Goal: Task Accomplishment & Management: Manage account settings

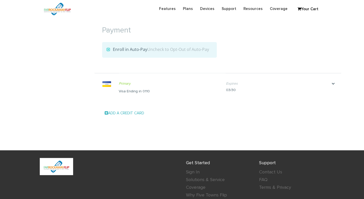
scroll to position [555, 0]
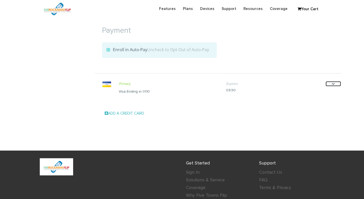
click at [330, 83] on icon "." at bounding box center [332, 84] width 15 height 5
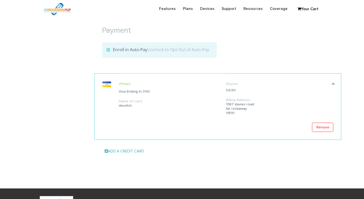
drag, startPoint x: 233, startPoint y: 113, endPoint x: 226, endPoint y: 104, distance: 11.1
click at [226, 104] on div "Billing Address [STREET_ADDRESS][PERSON_NAME]" at bounding box center [275, 106] width 99 height 17
copy div "[STREET_ADDRESS]"
drag, startPoint x: 73, startPoint y: 110, endPoint x: 95, endPoint y: 110, distance: 21.5
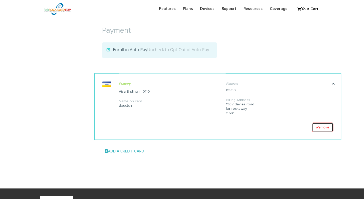
click at [323, 128] on link "Remove" at bounding box center [322, 127] width 21 height 9
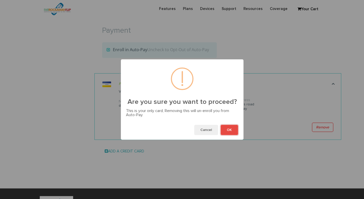
click at [227, 127] on button "OK" at bounding box center [228, 130] width 17 height 10
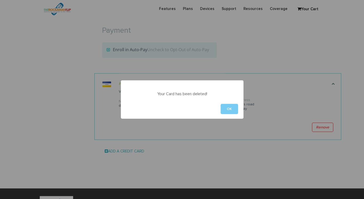
click at [231, 110] on button "OK" at bounding box center [228, 109] width 17 height 10
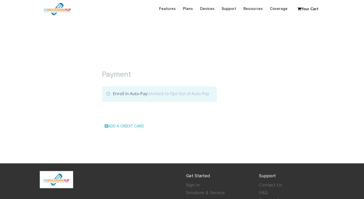
scroll to position [486, 0]
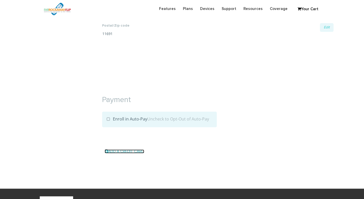
click at [106, 149] on span at bounding box center [106, 151] width 3 height 4
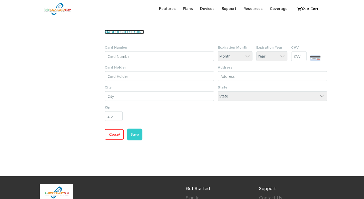
scroll to position [594, 0]
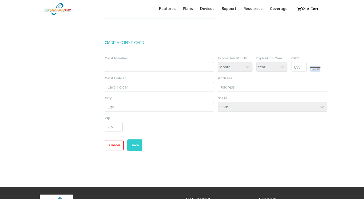
click at [165, 66] on input "Card Number" at bounding box center [159, 67] width 109 height 10
drag, startPoint x: 235, startPoint y: 125, endPoint x: 228, endPoint y: 111, distance: 15.7
click at [235, 125] on ul "Card Number Expiration Month Month 1 2 3 4 5 6 7 8 9 10 11 12 Expiration Year Y…" at bounding box center [218, 92] width 226 height 80
click at [144, 66] on input "Card Number" at bounding box center [159, 67] width 109 height 10
paste input "4246 3154 3487 6478"
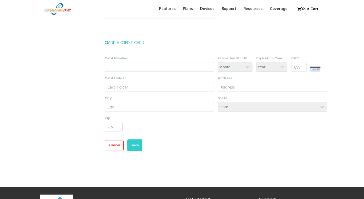
type input "4246 3154 3487 6478"
click at [246, 66] on select "Month 1 2 3 4 5 6 7 8 9 10 11 12" at bounding box center [235, 67] width 35 height 10
select select "2"
click at [218, 62] on select "Month 1 2 3 4 5 6 7 8 9 10 11 12" at bounding box center [235, 67] width 35 height 10
click at [263, 67] on select "Year 25 26 27 28 29 30 31 32 33 34 35" at bounding box center [271, 67] width 31 height 10
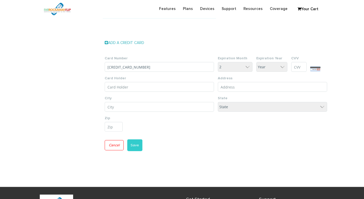
select select "30"
click at [256, 62] on select "Year 25 26 27 28 29 30 31 32 33 34 35" at bounding box center [271, 67] width 31 height 10
click at [240, 119] on ul "Card Number 4246 3154 3487 6478 Expiration Month Month 1 2 3 4 5 6 7 8 9 10 11 …" at bounding box center [218, 92] width 226 height 80
click at [240, 85] on input "Address Line 1*" at bounding box center [272, 87] width 109 height 10
paste input "1367 davies road"
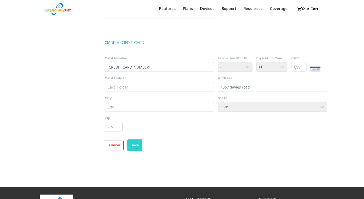
click at [252, 86] on input "1367 davies road" at bounding box center [272, 87] width 109 height 10
type input "1367 davies road"
click at [243, 125] on ul "Card Number 4246 3154 3487 6478 Expiration Month Month 1 2 3 4 5 6 7 8 9 10 11 …" at bounding box center [218, 92] width 226 height 80
click at [142, 105] on input "City*" at bounding box center [159, 107] width 109 height 10
paste input "far rockaway"
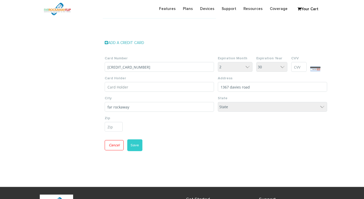
type input "far rockaway"
click at [224, 108] on select "State District of Columbia Alabama Alaska Arizona Arkansas California Colorado …" at bounding box center [272, 107] width 109 height 10
select select "NY"
click at [218, 102] on select "State District of Columbia Alabama Alaska Arizona Arkansas California Colorado …" at bounding box center [272, 107] width 109 height 10
click at [228, 143] on div "Cancel Save" at bounding box center [218, 149] width 226 height 19
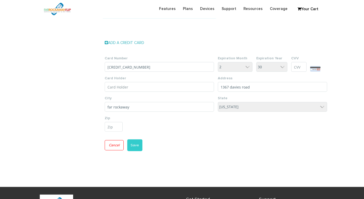
click at [297, 68] on input "CVV" at bounding box center [298, 67] width 15 height 10
type input "665"
click at [170, 130] on ul "Card Number 4246 3154 3487 6478 Expiration Month Month 1 2 3 4 5 6 7 8 9 10 11 …" at bounding box center [218, 92] width 226 height 80
click at [144, 86] on input "Card Holder" at bounding box center [159, 87] width 109 height 10
paste input "elyakim deutsch"
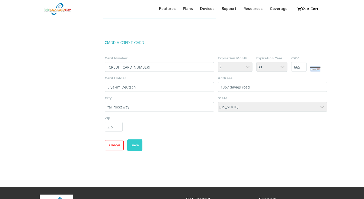
type input "Elyakim Deutsch"
click at [180, 128] on ul "Card Number 4246 3154 3487 6478 Expiration Month Month 1 2 3 4 5 6 7 8 9 10 11 …" at bounding box center [218, 92] width 226 height 80
click at [109, 128] on input "Postal/Zip code" at bounding box center [114, 127] width 18 height 10
paste input "11691"
type input "11691"
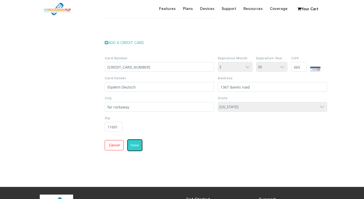
click at [138, 143] on button "Save" at bounding box center [134, 146] width 15 height 12
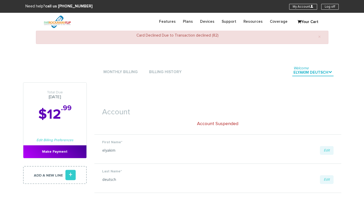
click at [220, 68] on ul "Monthly Billing Billing History Welcome elyakim deutsch ." at bounding box center [214, 72] width 254 height 15
click at [51, 139] on link "Edit Billing Preferences" at bounding box center [54, 141] width 37 height 4
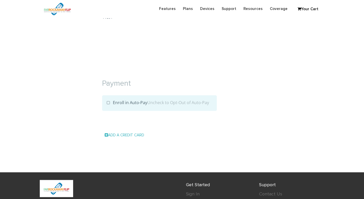
scroll to position [513, 0]
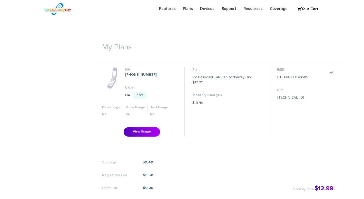
scroll to position [152, 0]
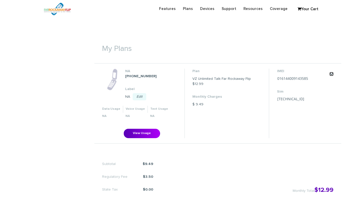
click at [331, 74] on link "." at bounding box center [331, 74] width 4 height 4
click at [296, 47] on h1 "My Plans" at bounding box center [217, 46] width 247 height 19
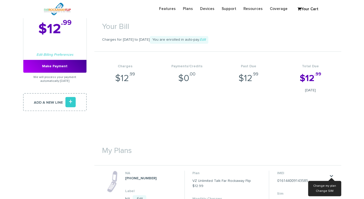
scroll to position [49, 0]
click at [179, 104] on section "Your Bill Charges for Sep 29, 2025 to Oct 28, 2025 You are enrolled in auto-pay…" at bounding box center [217, 55] width 247 height 117
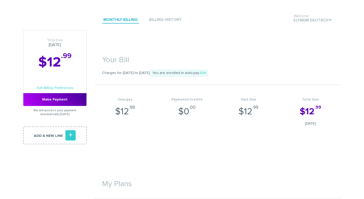
scroll to position [23, 0]
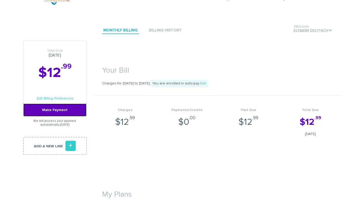
click at [63, 109] on link "Make Payment" at bounding box center [54, 110] width 63 height 13
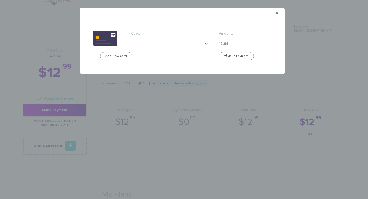
click at [206, 42] on select at bounding box center [171, 43] width 80 height 9
click at [206, 45] on select at bounding box center [171, 43] width 80 height 9
click at [207, 44] on select at bounding box center [171, 43] width 80 height 9
click at [208, 44] on select at bounding box center [171, 43] width 80 height 9
click at [235, 55] on button "Make Payment" at bounding box center [236, 56] width 35 height 8
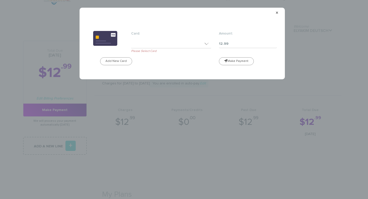
click at [207, 44] on select at bounding box center [171, 43] width 80 height 9
click at [208, 44] on select at bounding box center [171, 43] width 80 height 9
click at [277, 13] on span "×" at bounding box center [276, 12] width 3 height 5
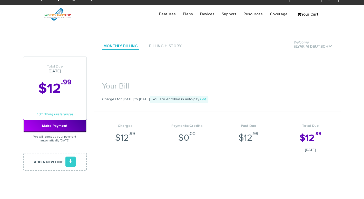
scroll to position [0, 0]
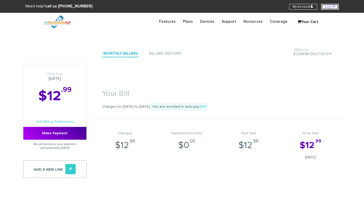
click at [335, 5] on link "Log off" at bounding box center [329, 7] width 17 height 6
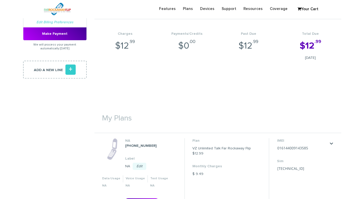
scroll to position [46, 0]
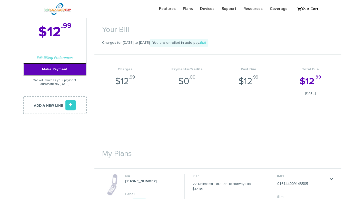
click at [49, 69] on link "Make Payment" at bounding box center [54, 69] width 63 height 13
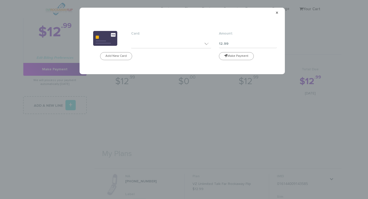
click at [206, 43] on select at bounding box center [171, 43] width 80 height 9
click at [235, 56] on button "Make Payment" at bounding box center [236, 56] width 35 height 8
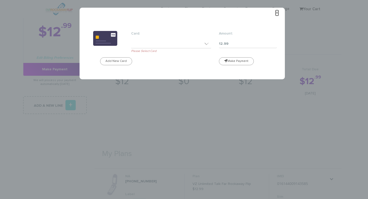
click at [276, 11] on span "×" at bounding box center [276, 12] width 3 height 5
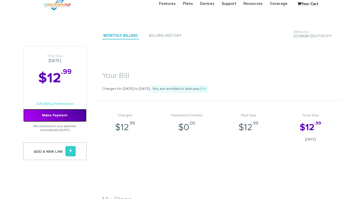
scroll to position [0, 0]
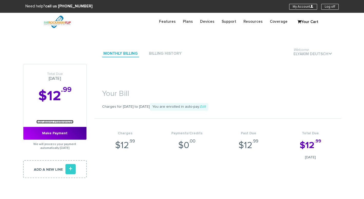
click at [48, 121] on link "Edit Billing Preferences" at bounding box center [54, 122] width 37 height 4
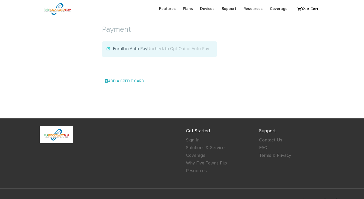
scroll to position [555, 0]
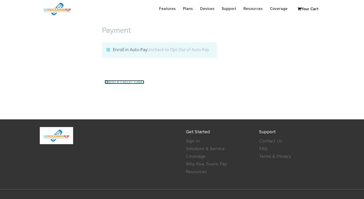
click at [107, 82] on span at bounding box center [106, 82] width 3 height 4
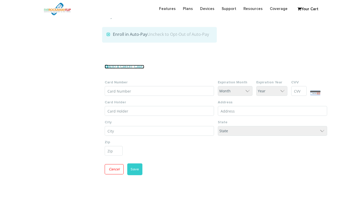
scroll to position [569, 0]
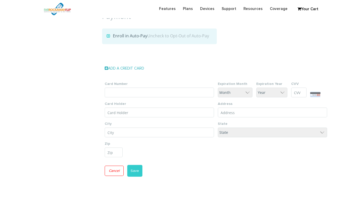
click at [133, 92] on input "Card Number" at bounding box center [159, 93] width 109 height 10
drag, startPoint x: 48, startPoint y: 107, endPoint x: 68, endPoint y: 111, distance: 20.5
click at [145, 92] on input "Card Number" at bounding box center [159, 93] width 109 height 10
paste input "4246 3154 3487 6478"
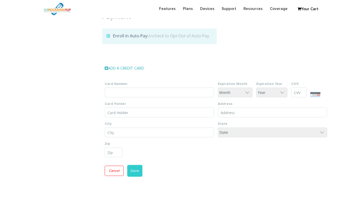
type input "4246 3154 3487 6478"
click at [112, 114] on input "Card Holder" at bounding box center [159, 113] width 109 height 10
type input "Elyakim Deutsch"
click at [243, 92] on select "Month 1 2 3 4 5 6 7 8 9 10 11 12" at bounding box center [235, 93] width 35 height 10
select select "2"
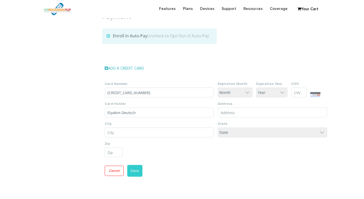
click at [218, 88] on select "Month 1 2 3 4 5 6 7 8 9 10 11 12" at bounding box center [235, 93] width 35 height 10
click at [260, 92] on select "Year 25 26 27 28 29 30 31 32 33 34 35" at bounding box center [271, 93] width 31 height 10
select select "30"
click at [256, 88] on select "Year 25 26 27 28 29 30 31 32 33 34 35" at bounding box center [271, 93] width 31 height 10
click at [299, 94] on input "CVV" at bounding box center [298, 93] width 15 height 10
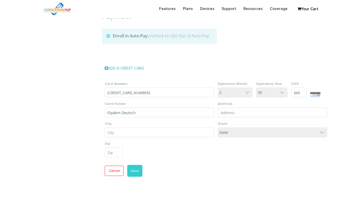
type input "665"
click at [325, 64] on div "Add a Credit Card Card Number 4246 3154 3487 6478 Expiration Month Month 1 2 3 …" at bounding box center [217, 122] width 247 height 125
click at [237, 113] on input "Address Line 1*" at bounding box center [272, 113] width 109 height 10
type input "1367 davies road"
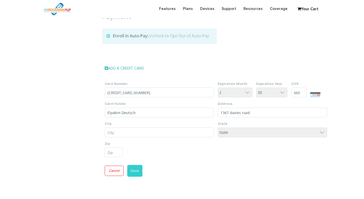
type input "far rockaway"
select select "NY"
type input "11691"
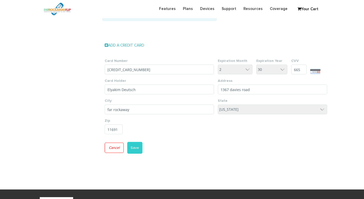
scroll to position [620, 0]
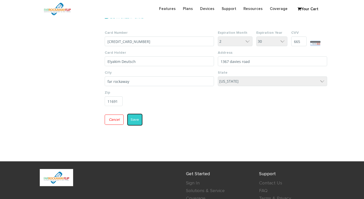
click at [137, 118] on button "Save" at bounding box center [134, 120] width 15 height 12
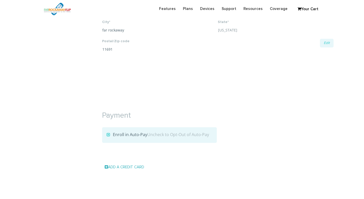
scroll to position [538, 0]
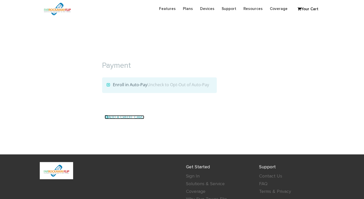
click at [122, 117] on link "Add a Credit Card" at bounding box center [124, 117] width 39 height 4
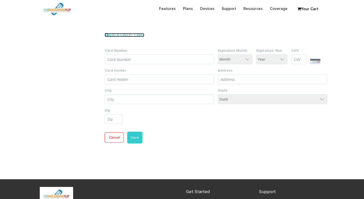
scroll to position [612, 0]
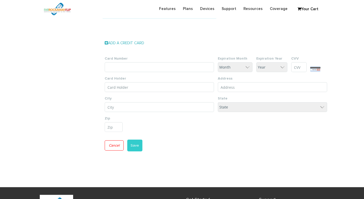
click at [146, 66] on input "Card Number" at bounding box center [159, 68] width 109 height 10
click at [151, 66] on input "Card Number" at bounding box center [159, 68] width 109 height 10
paste input "[CREDIT_CARD_NUMBER]"
type input "[CREDIT_CARD_NUMBER]"
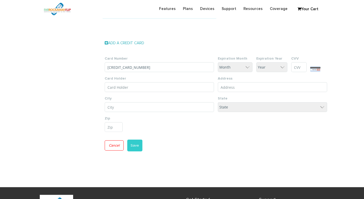
click at [237, 66] on select "Month 1 2 3 4 5 6 7 8 9 10 11 12" at bounding box center [235, 68] width 35 height 10
click at [218, 63] on select "Month 1 2 3 4 5 6 7 8 9 10 11 12" at bounding box center [235, 68] width 35 height 10
click at [247, 66] on select "Month 1 2 3 4 5 6 7 8 9 10 11 12" at bounding box center [235, 68] width 35 height 10
select select "7"
click at [218, 63] on select "Month 1 2 3 4 5 6 7 8 9 10 11 12" at bounding box center [235, 68] width 35 height 10
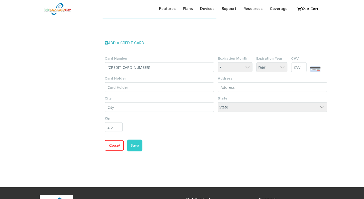
click at [266, 67] on select "Year 25 26 27 28 29 30 31 32 33 34 35" at bounding box center [271, 68] width 31 height 10
select select "26"
click at [256, 63] on select "Year 25 26 27 28 29 30 31 32 33 34 35" at bounding box center [271, 68] width 31 height 10
drag, startPoint x: 294, startPoint y: 66, endPoint x: 295, endPoint y: 69, distance: 3.4
click at [294, 66] on input "CVV" at bounding box center [298, 68] width 15 height 10
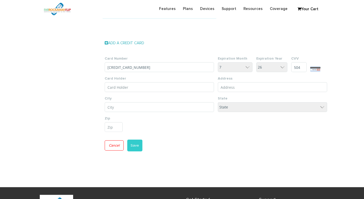
type input "504"
click at [237, 126] on ul "Card Number 4809 9010 1847 9372 Expiration Month Month 1 2 3 4 5 6 7 8 9 10 11 …" at bounding box center [218, 92] width 226 height 80
click at [162, 87] on input "Card Holder" at bounding box center [159, 88] width 109 height 10
type input "Elyakim Deutsch"
click at [242, 87] on input "Address Line 1*" at bounding box center [272, 88] width 109 height 10
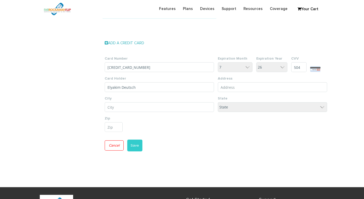
type input "1367 davies road"
type input "far rockaway"
select select "NY"
type input "11691"
click at [136, 145] on button "Save" at bounding box center [134, 146] width 15 height 12
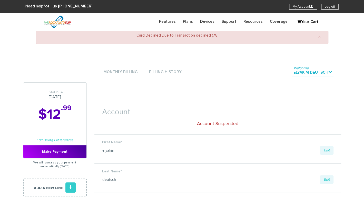
click at [250, 68] on ul "Monthly Billing Billing History Welcome elyakim deutsch ." at bounding box center [214, 72] width 254 height 15
